Goal: Task Accomplishment & Management: Use online tool/utility

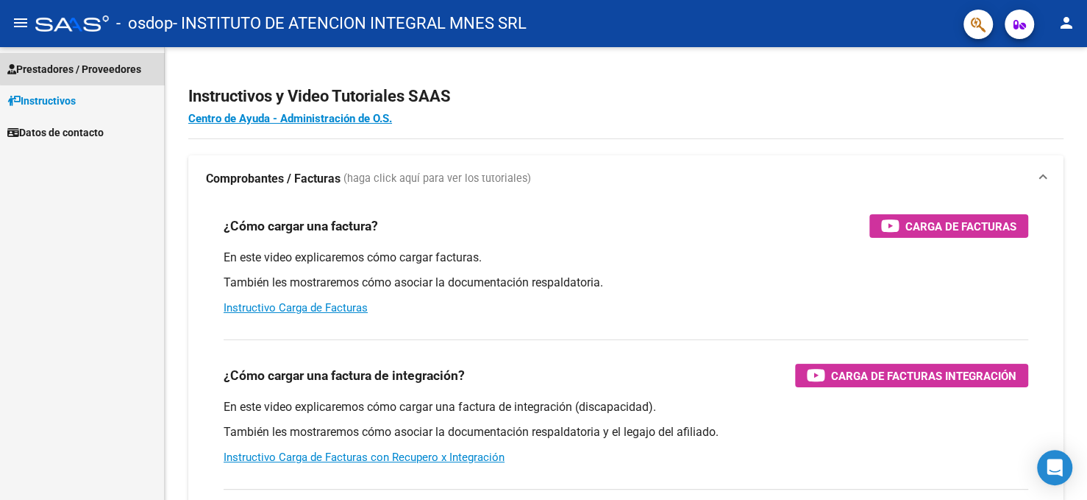
click at [99, 63] on span "Prestadores / Proveedores" at bounding box center [74, 69] width 134 height 16
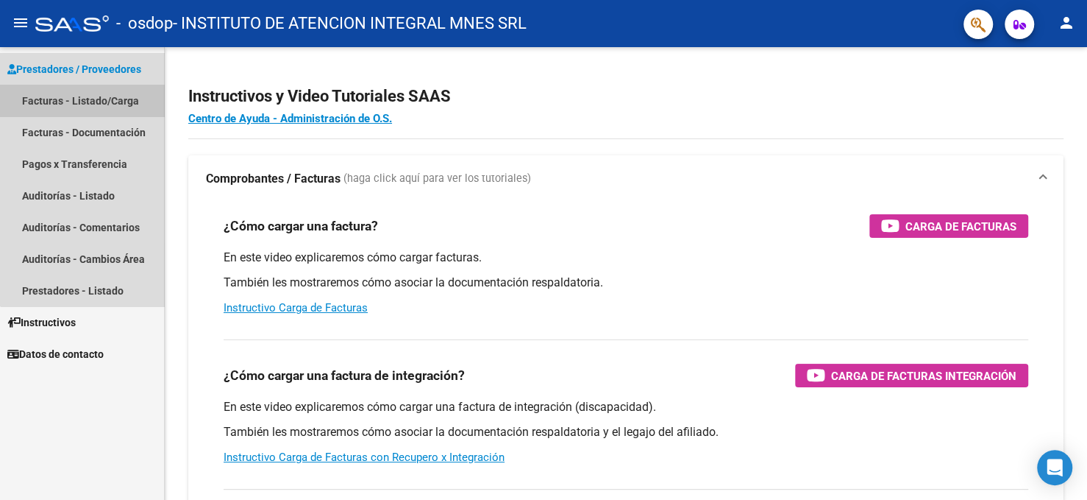
click at [115, 102] on link "Facturas - Listado/Carga" at bounding box center [82, 101] width 164 height 32
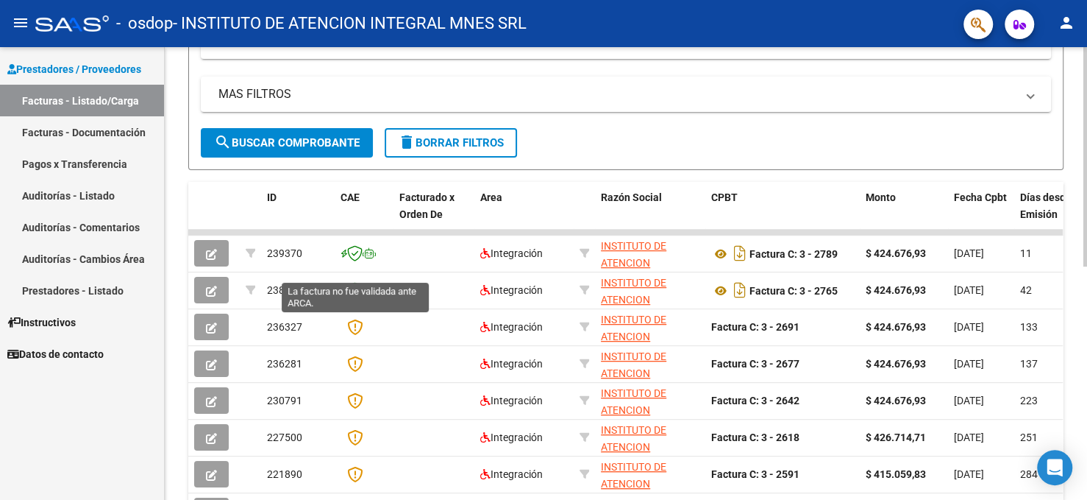
scroll to position [260, 0]
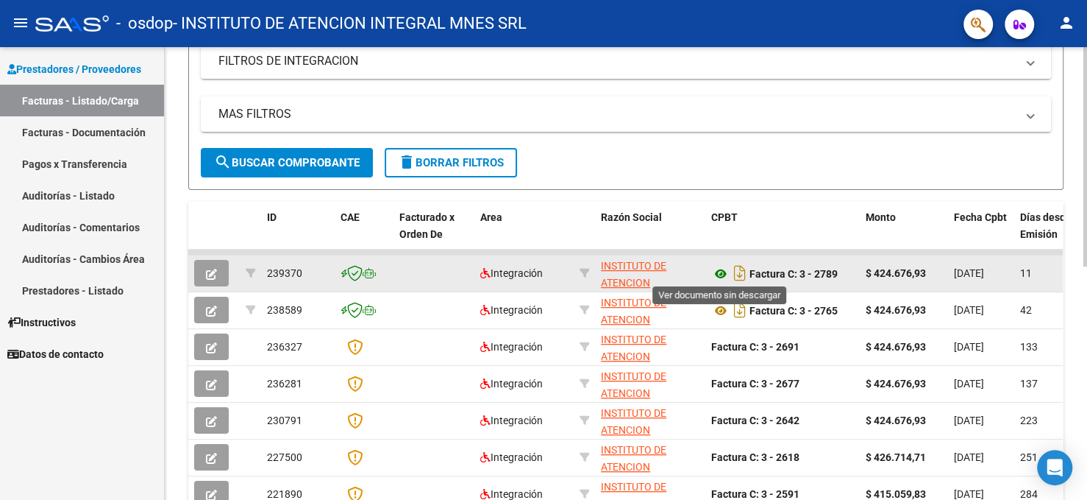
click at [717, 271] on icon at bounding box center [720, 274] width 19 height 18
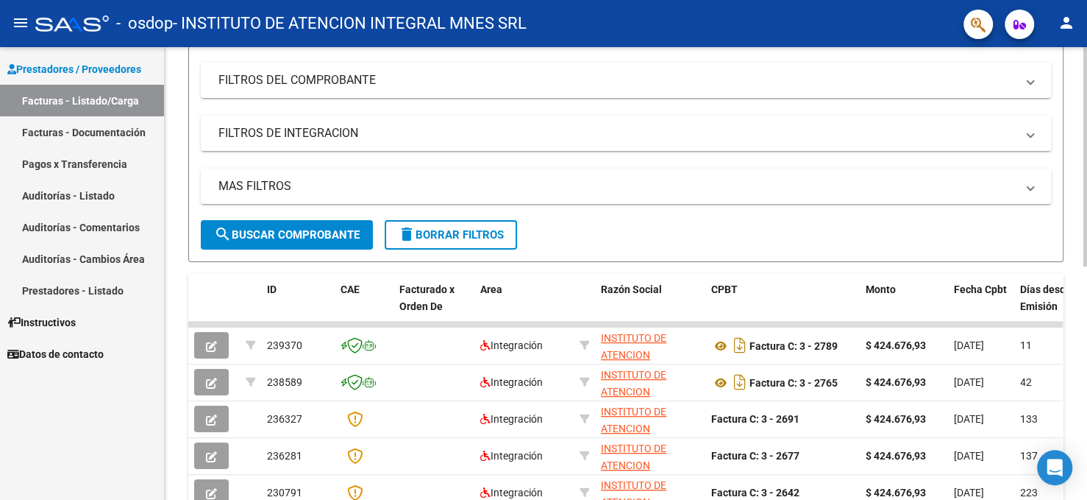
scroll to position [186, 0]
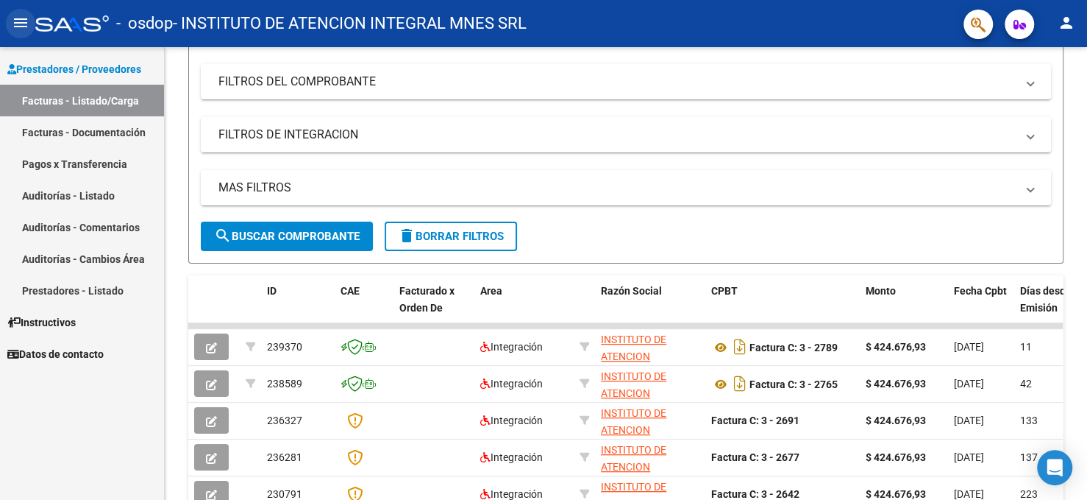
click at [21, 19] on mat-icon "menu" at bounding box center [21, 23] width 18 height 18
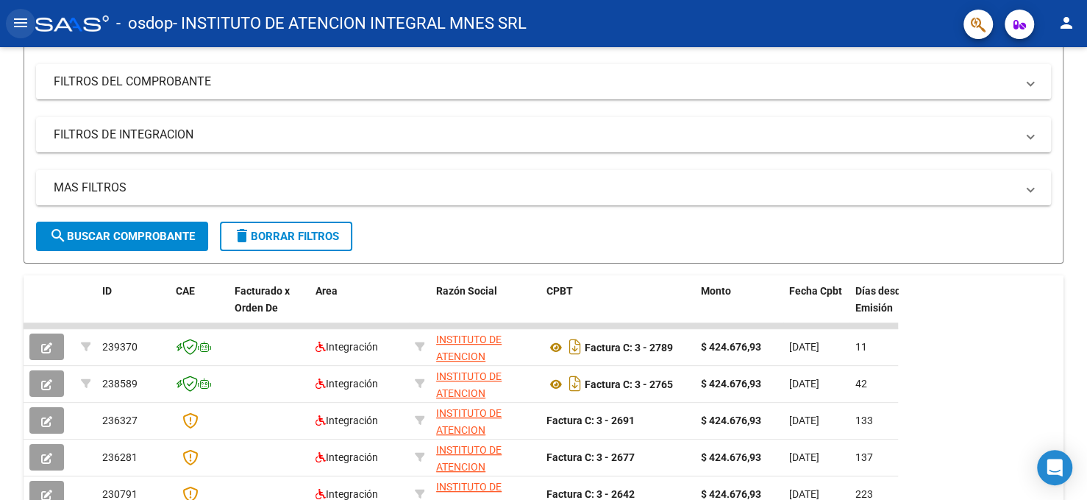
click at [21, 19] on mat-icon "menu" at bounding box center [21, 23] width 18 height 18
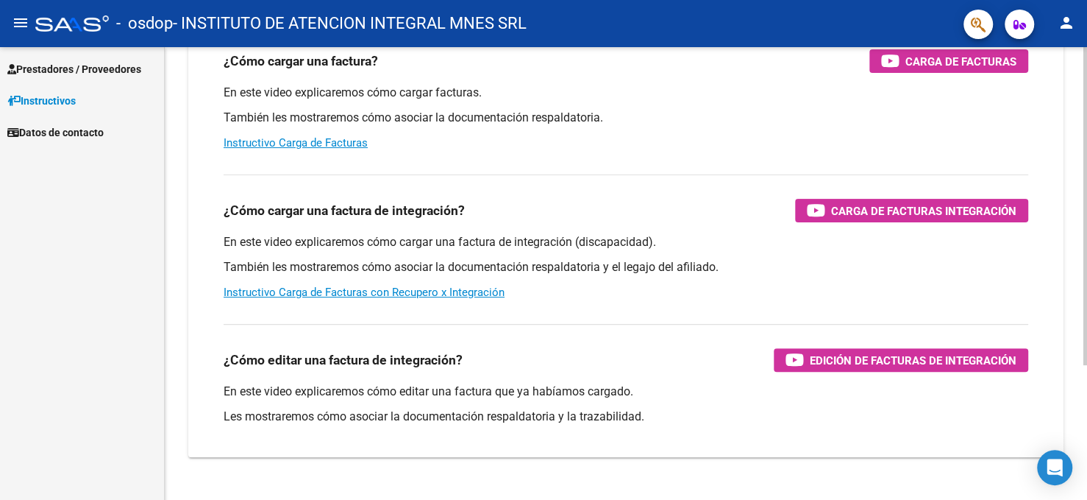
scroll to position [191, 0]
